Goal: Transaction & Acquisition: Purchase product/service

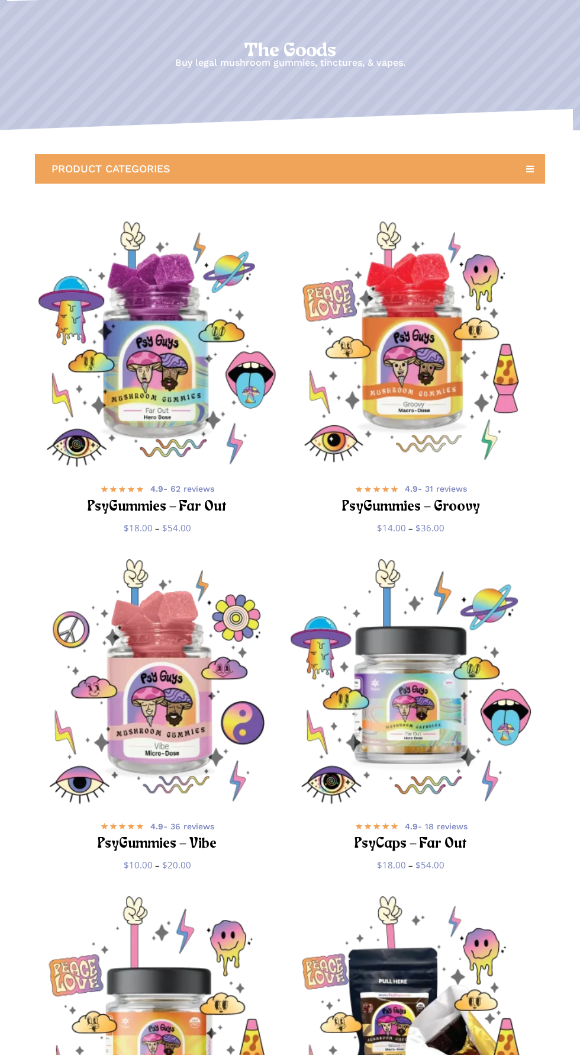
scroll to position [89, 0]
click at [131, 495] on div "4.9 - 62 reviews" at bounding box center [158, 488] width 216 height 15
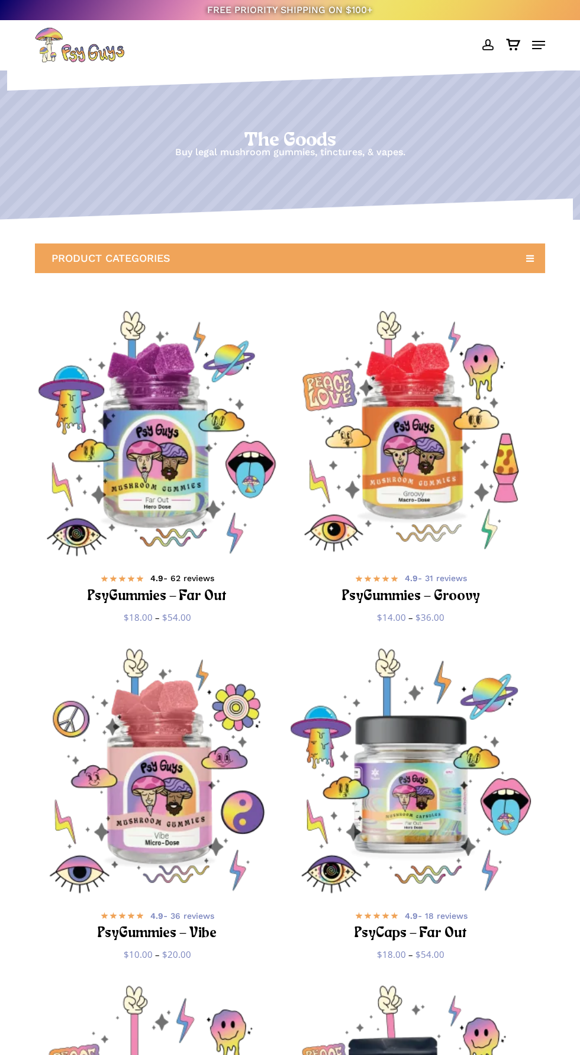
click at [128, 576] on span at bounding box center [122, 578] width 44 height 9
